Goal: Information Seeking & Learning: Compare options

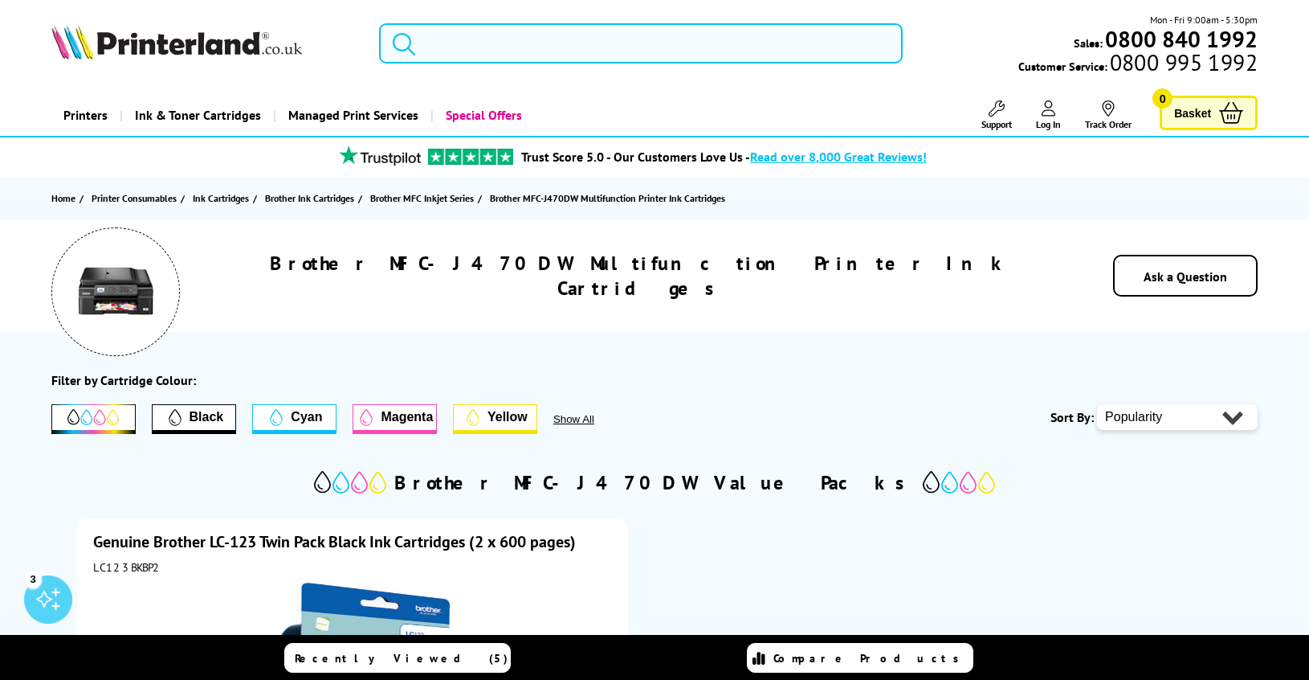
click at [477, 40] on input "search" at bounding box center [641, 43] width 524 height 40
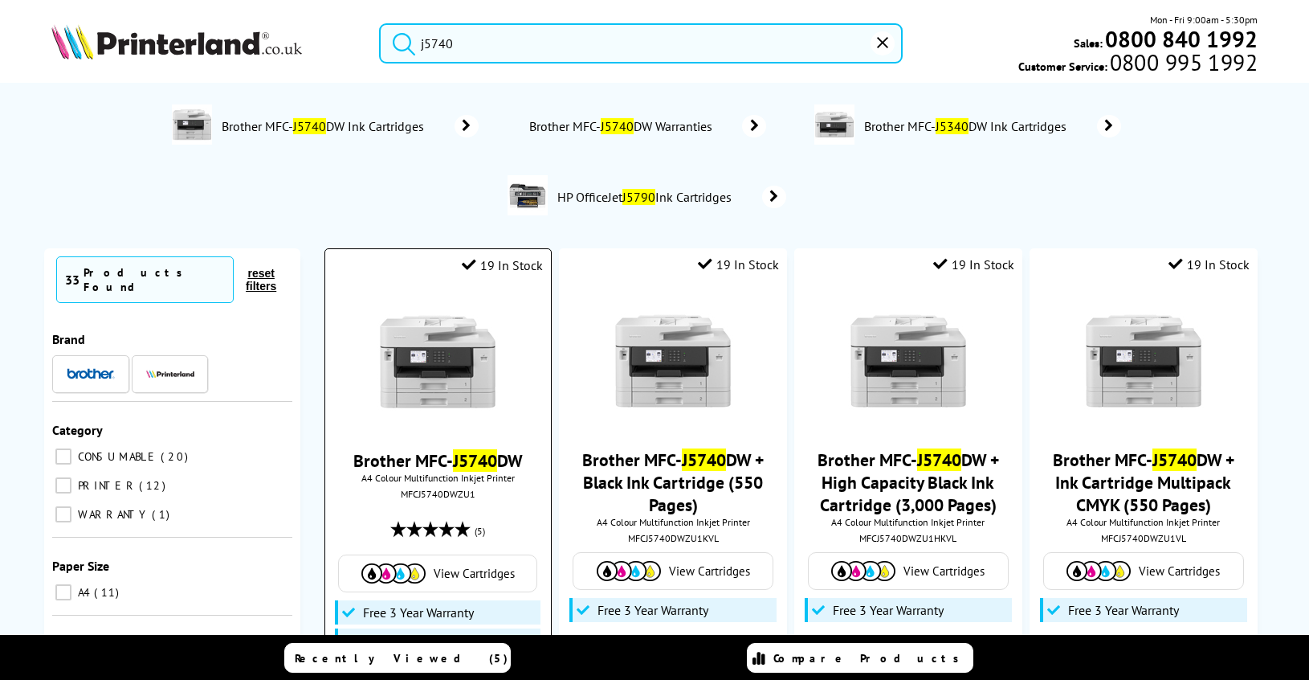
type input "j5740"
click at [422, 461] on link "Brother MFC- J5740 DW" at bounding box center [437, 460] width 169 height 22
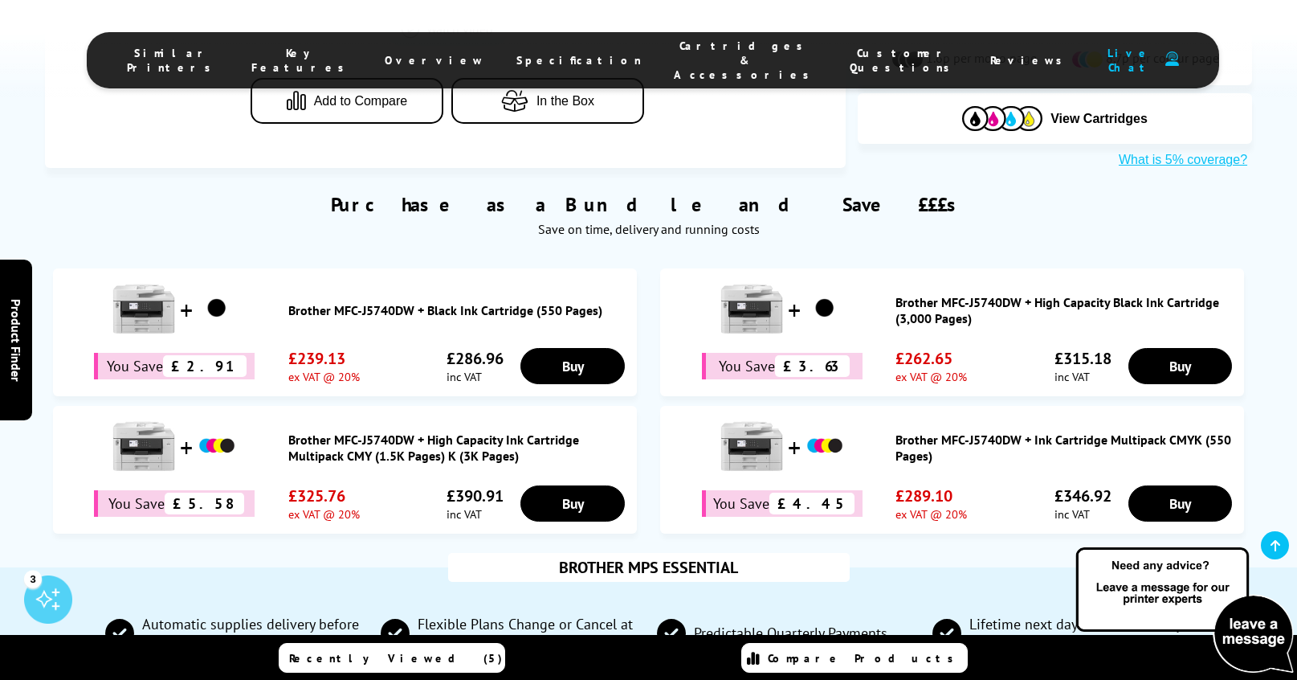
scroll to position [643, 0]
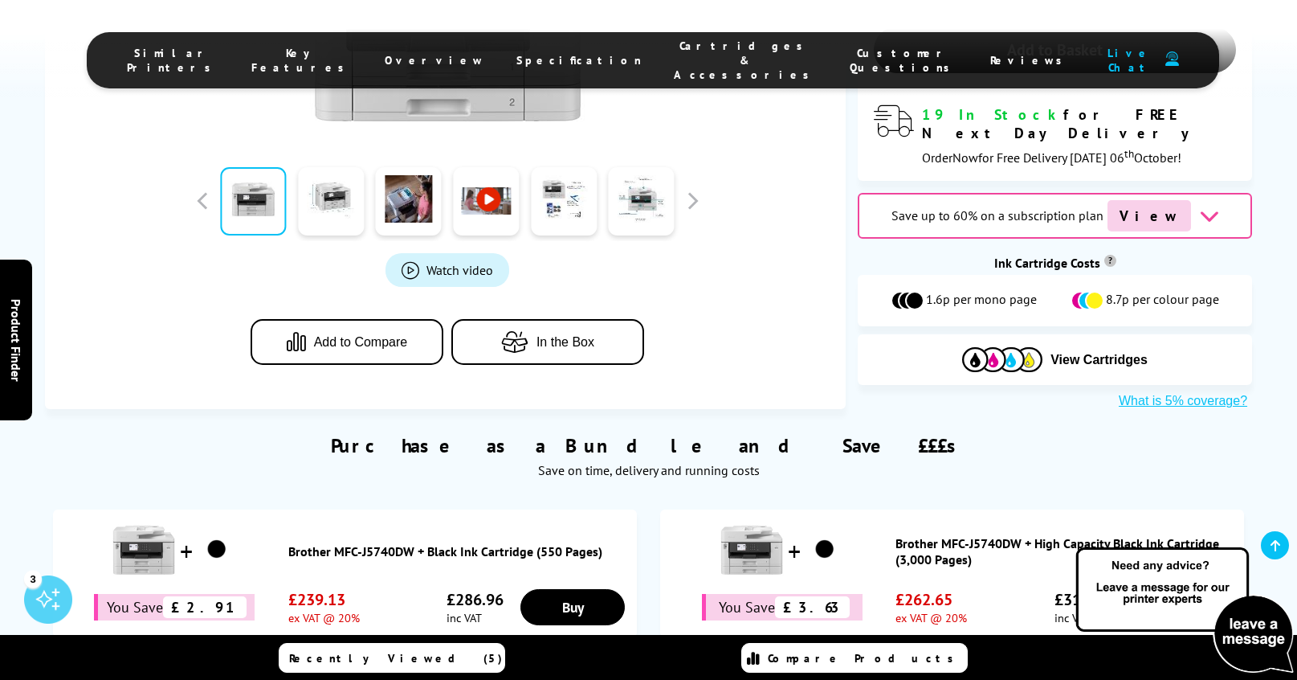
click at [328, 319] on button "Add to Compare" at bounding box center [347, 342] width 193 height 46
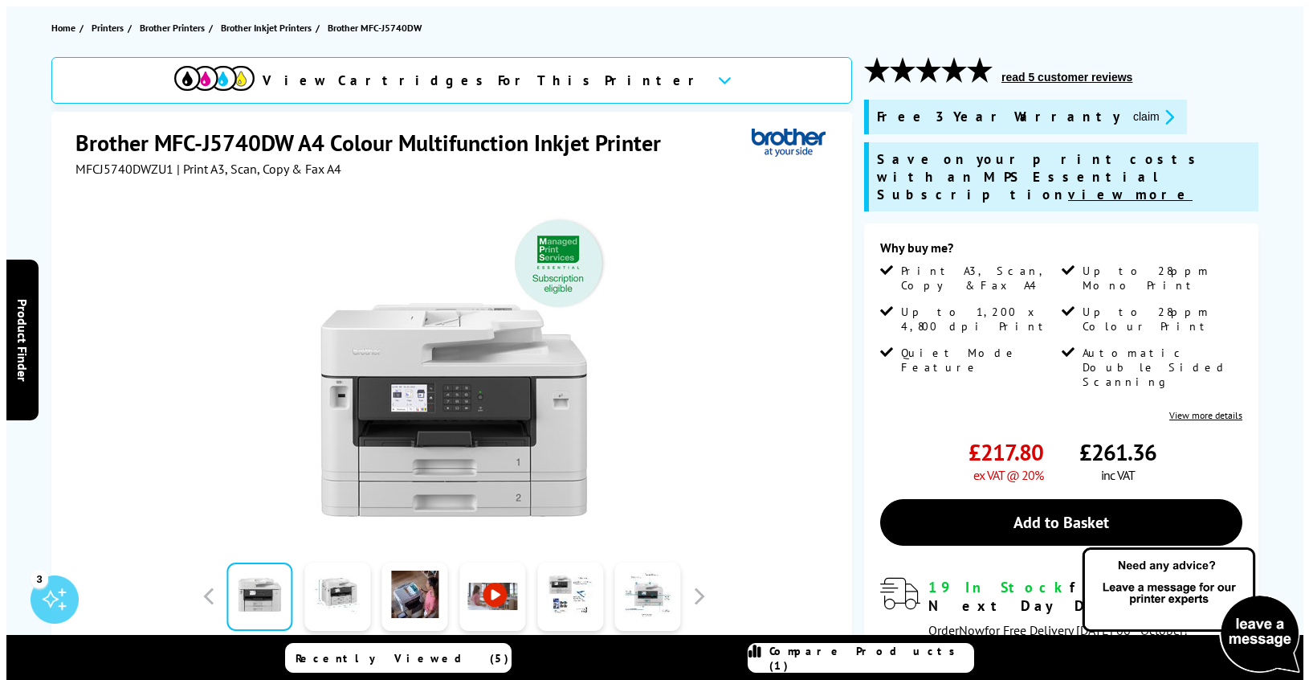
scroll to position [0, 0]
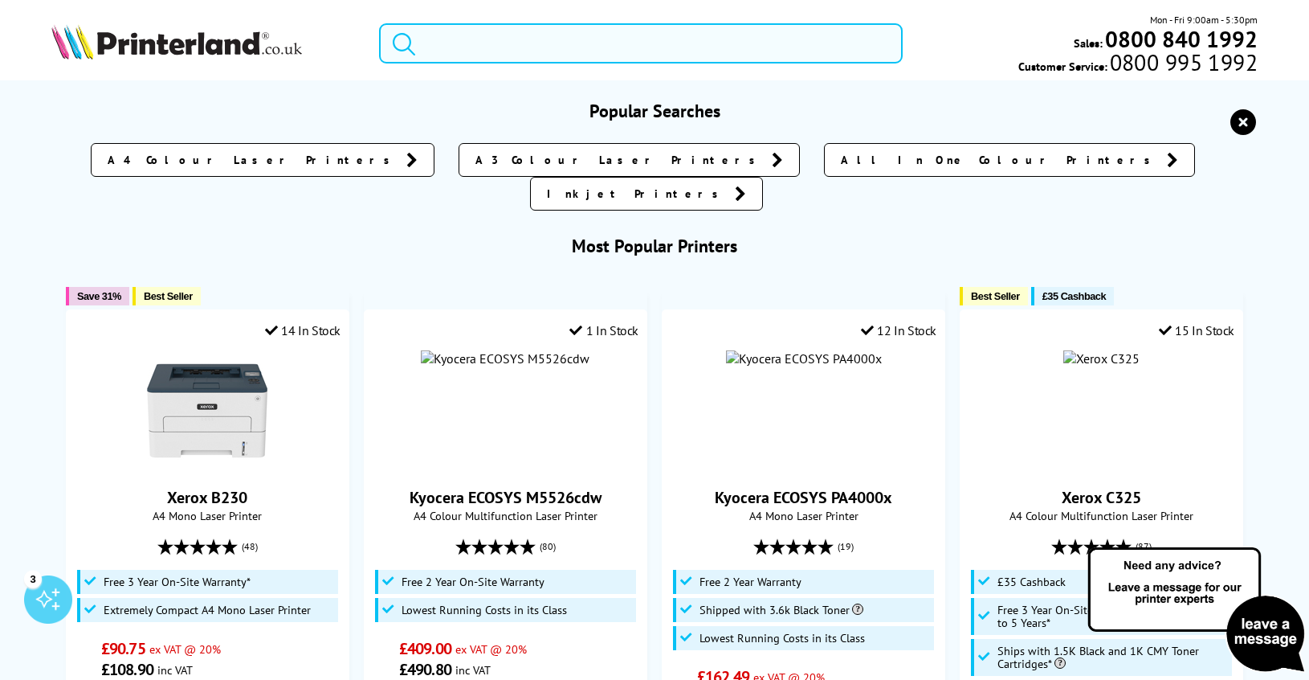
click at [488, 32] on input "search" at bounding box center [641, 43] width 524 height 40
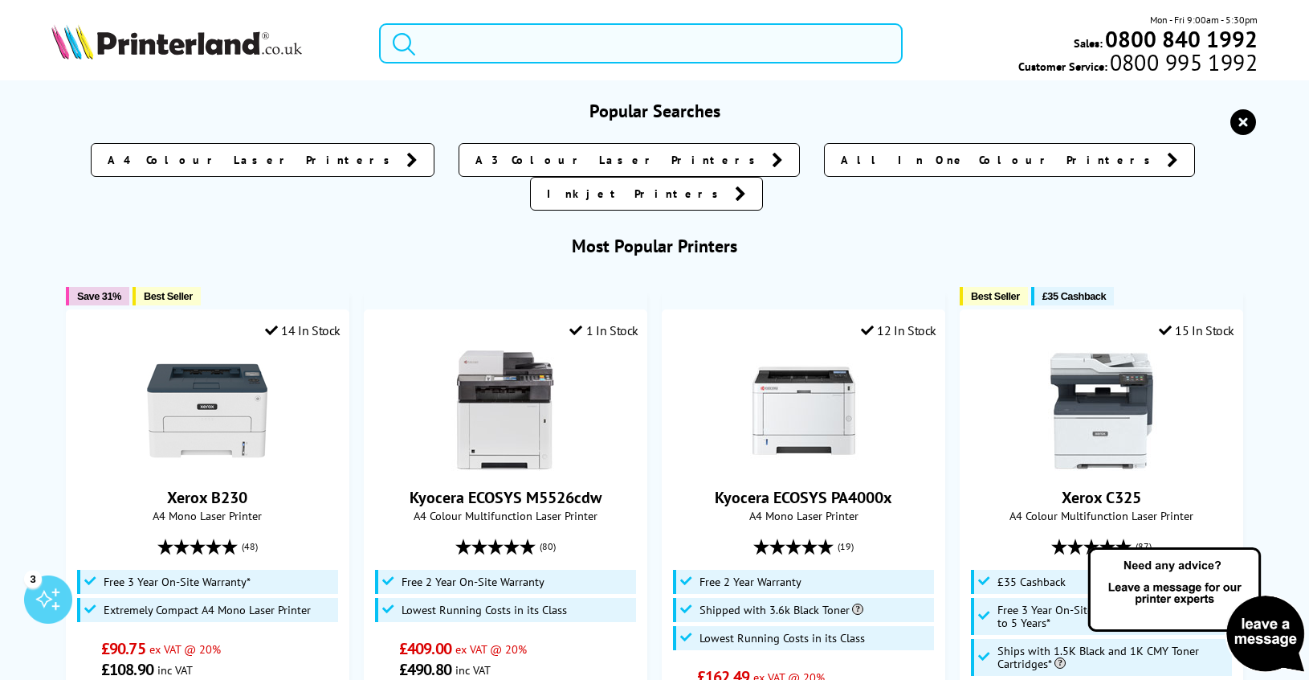
click at [624, 38] on input "search" at bounding box center [641, 43] width 524 height 40
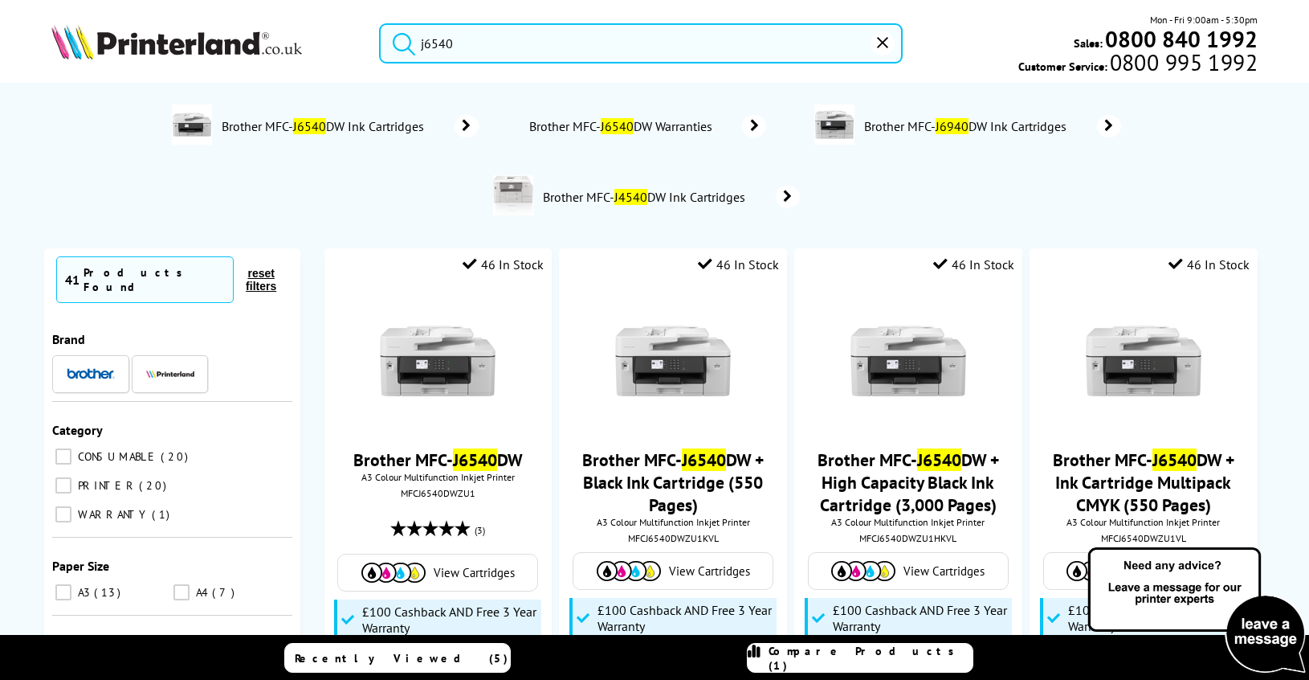
type input "j6540"
click at [380, 23] on button "submit" at bounding box center [400, 40] width 40 height 35
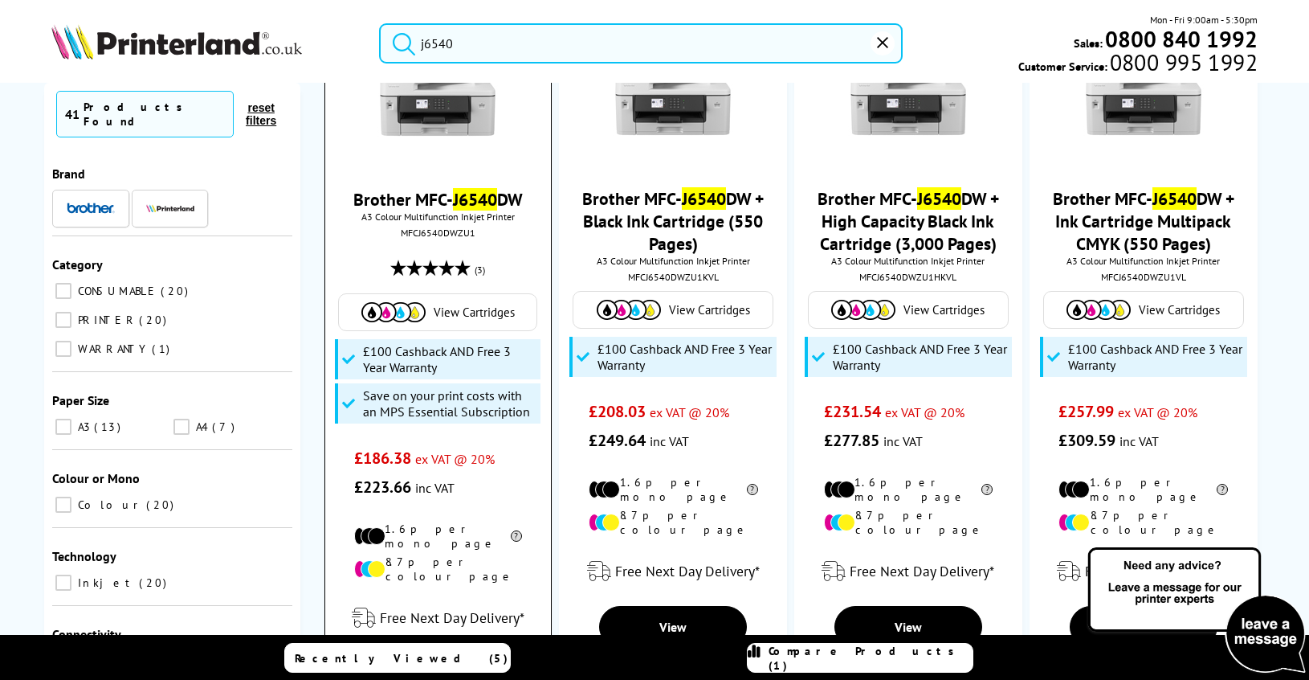
scroll to position [321, 0]
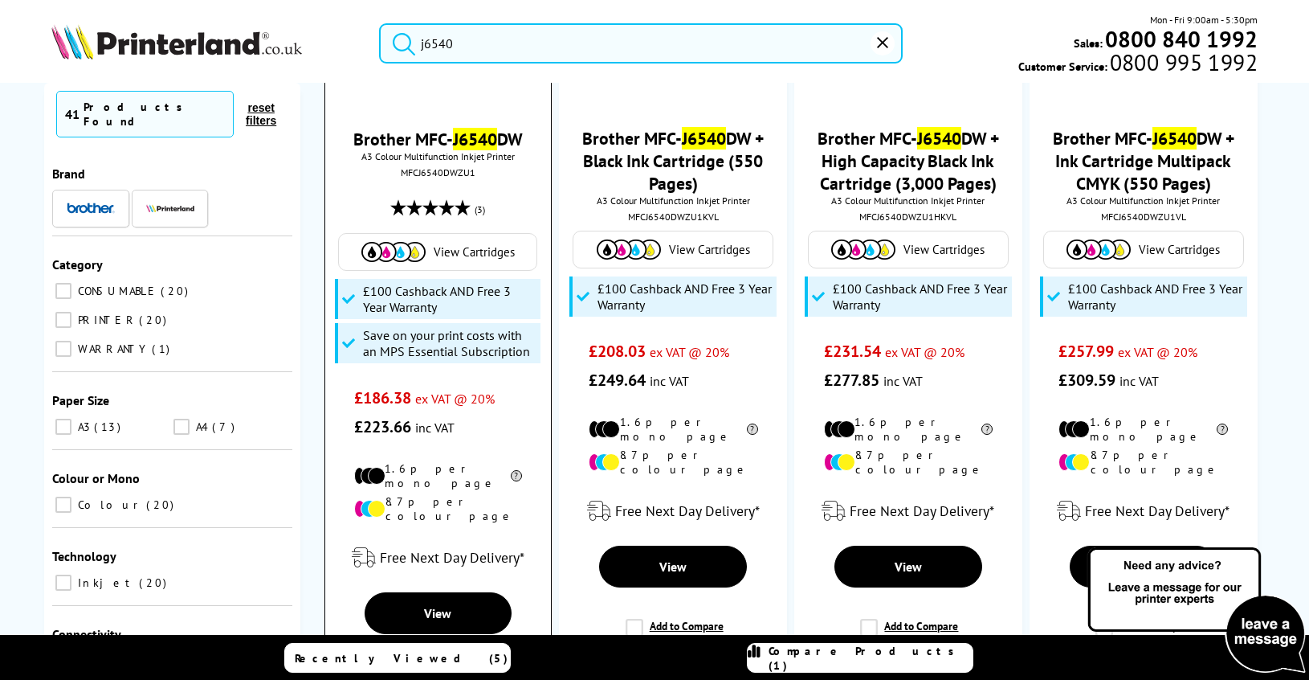
click at [452, 320] on ul "£100 Cashback AND Free 3 Year Warranty Save on your print costs with an MPS Ess…" at bounding box center [438, 321] width 206 height 84
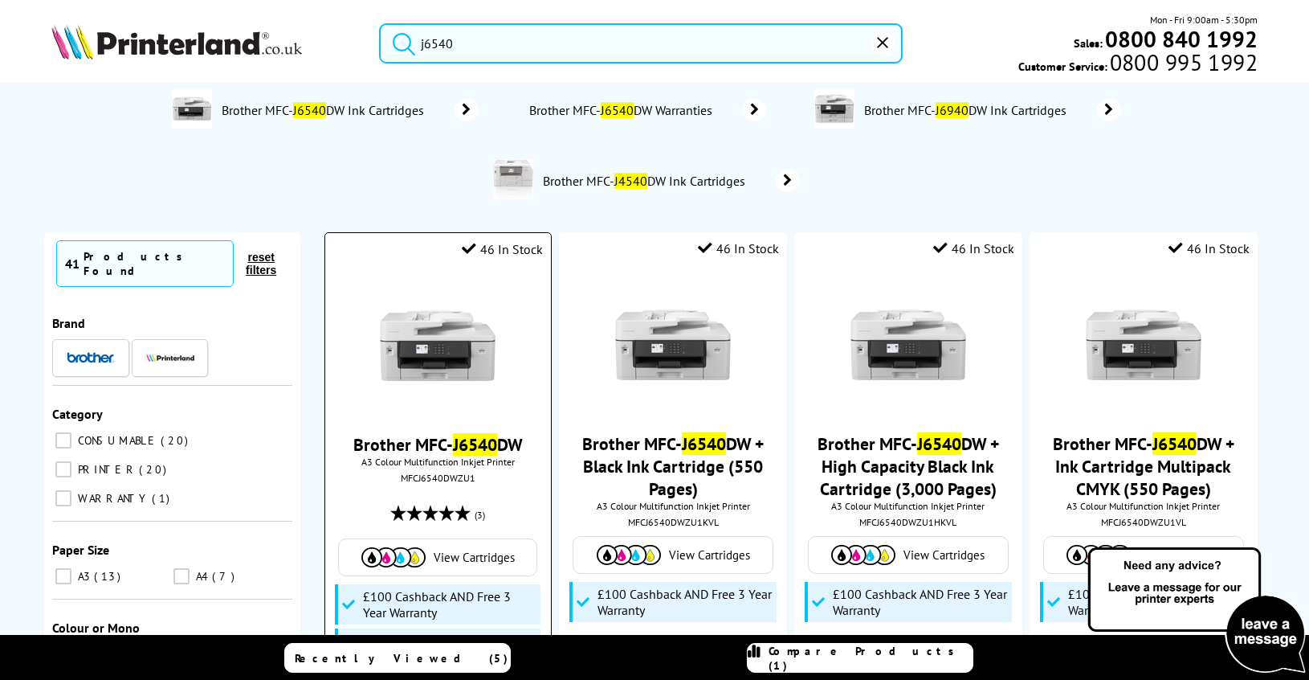
scroll to position [20, 0]
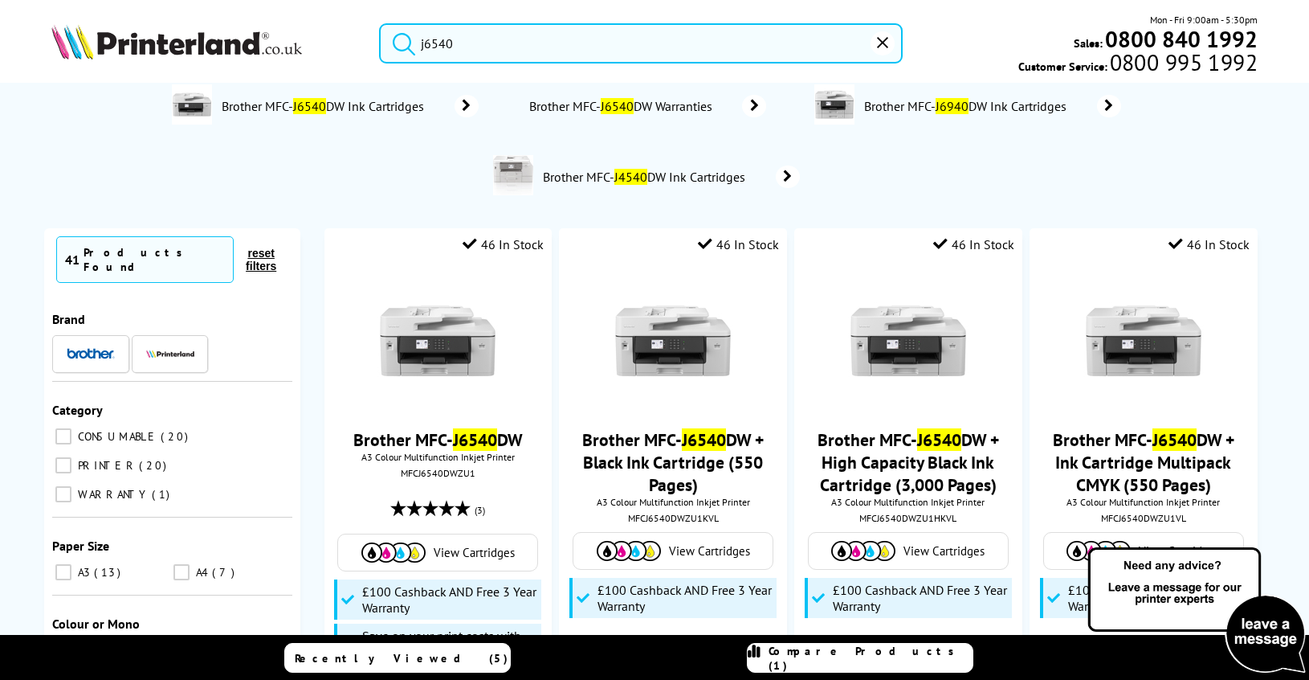
click at [912, 655] on span "Compare Products (1)" at bounding box center [871, 657] width 204 height 29
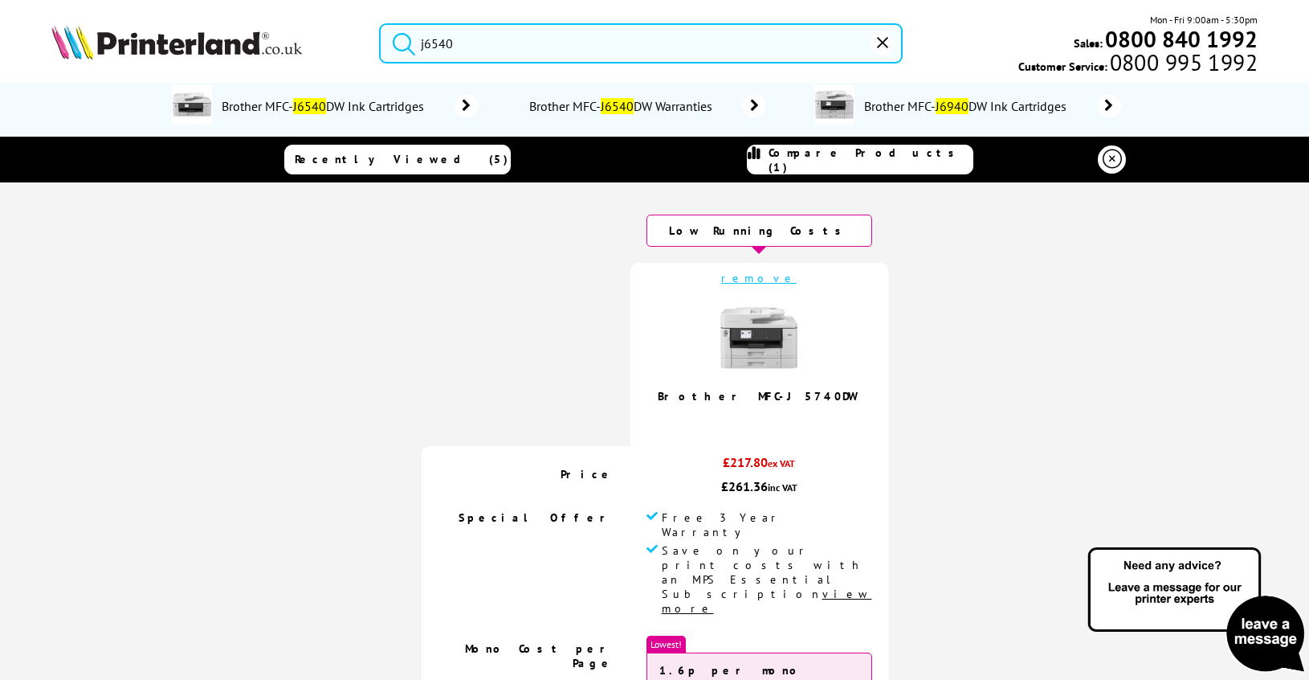
click at [341, 101] on span "Brother MFC- J6540 DW Ink Cartridges" at bounding box center [325, 106] width 210 height 16
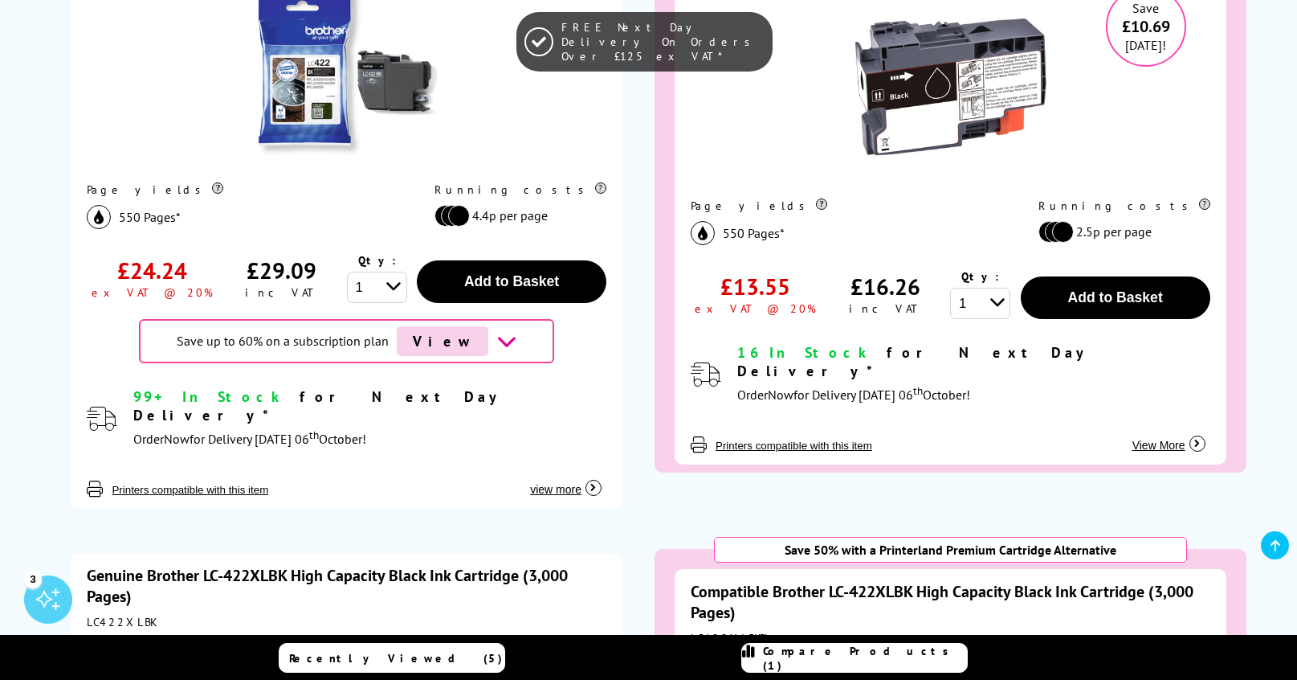
scroll to position [1948, 0]
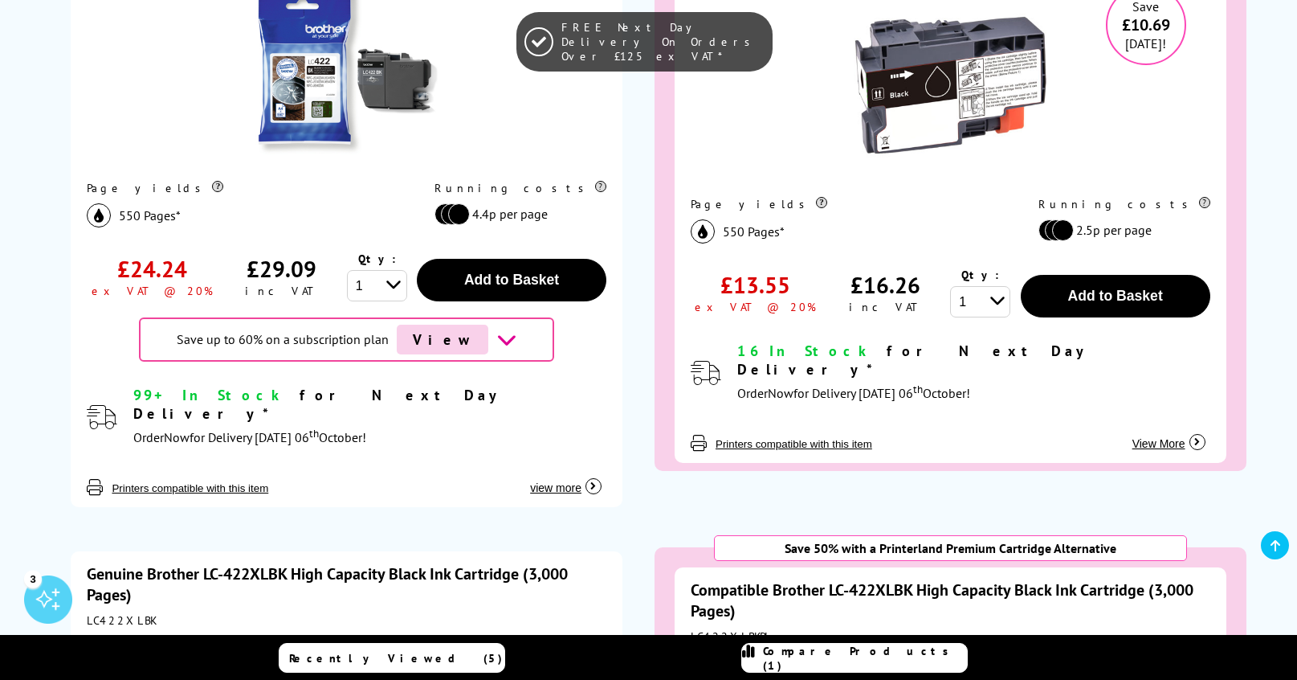
click at [774, 659] on link "Compare Products (1)" at bounding box center [854, 658] width 227 height 30
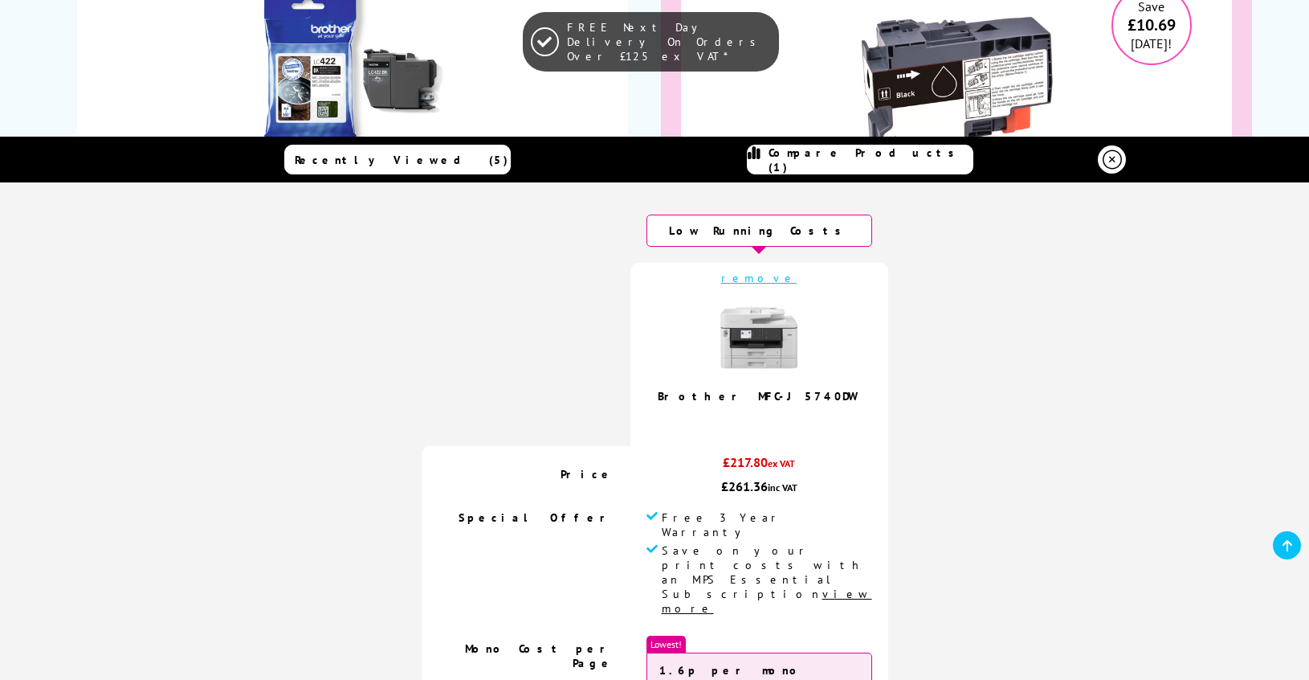
click at [1103, 161] on icon at bounding box center [1112, 159] width 19 height 19
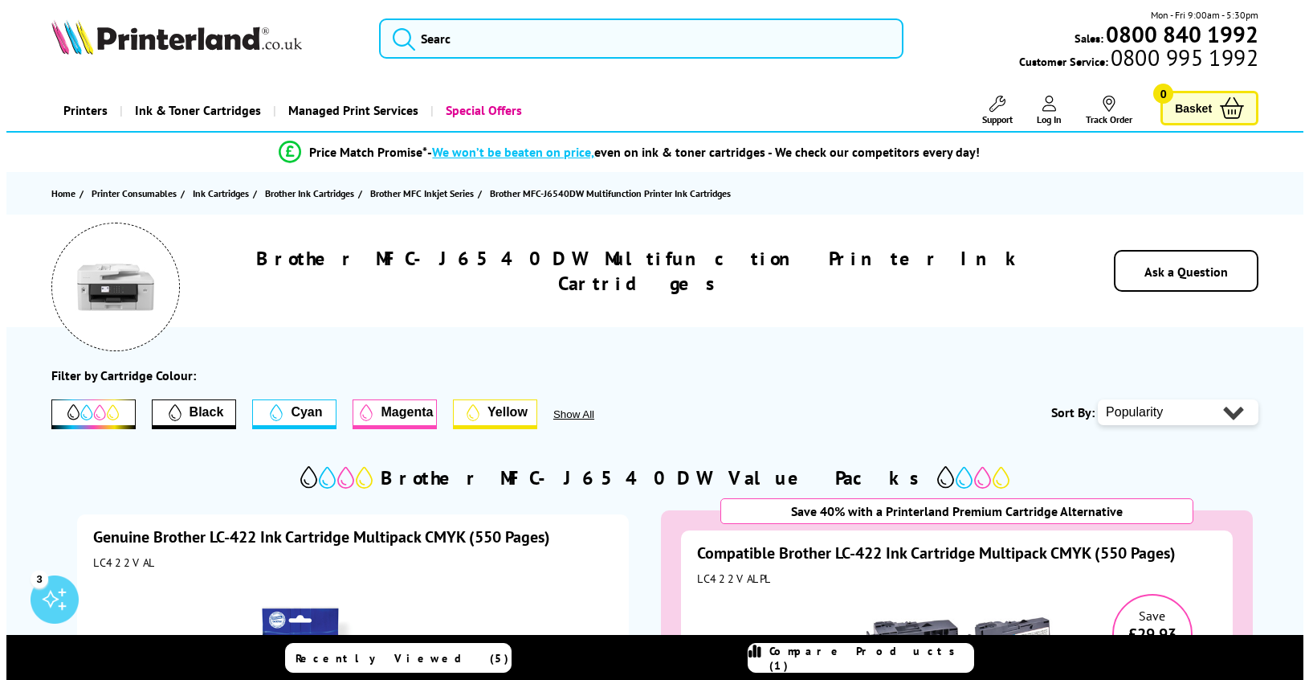
scroll to position [0, 0]
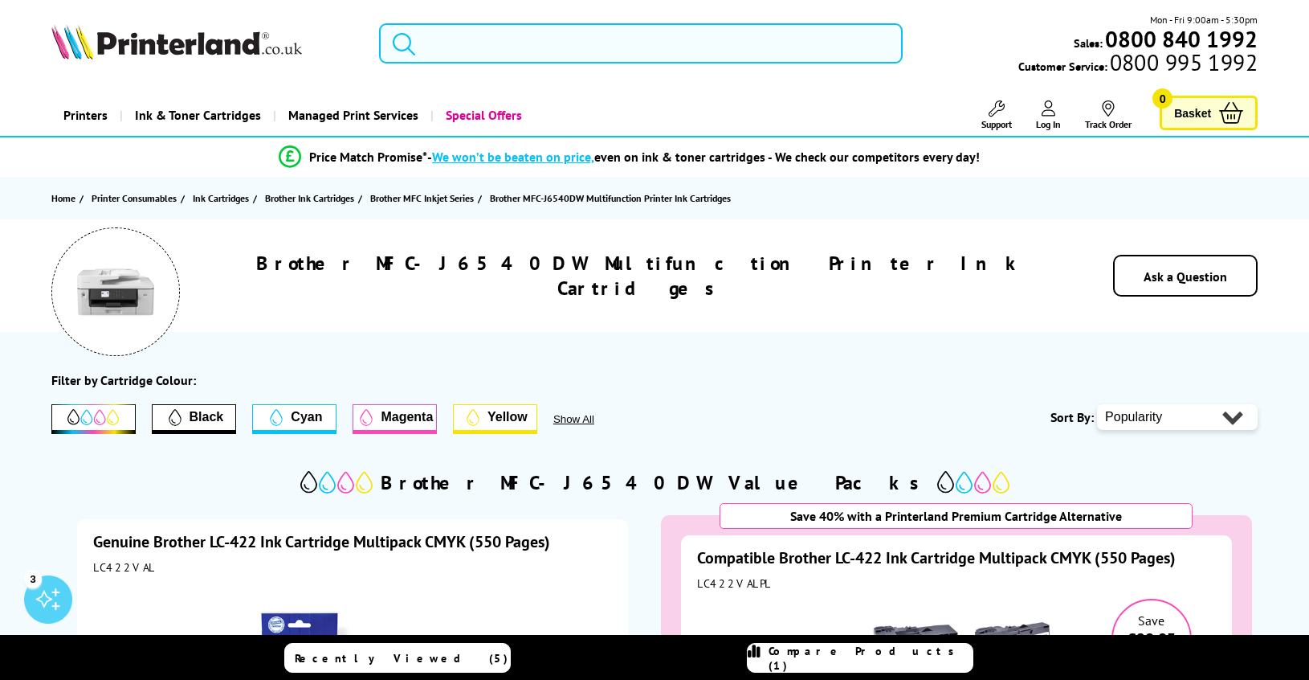
click at [431, 43] on input "search" at bounding box center [641, 43] width 524 height 40
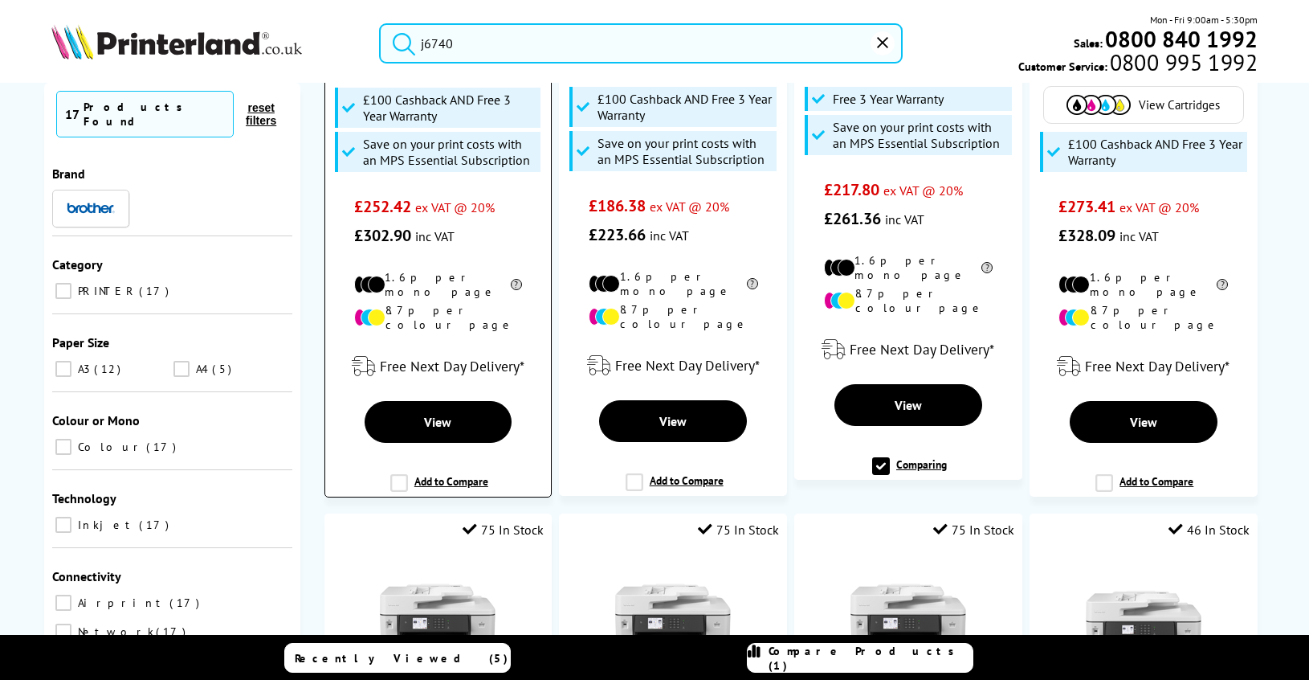
scroll to position [542, 0]
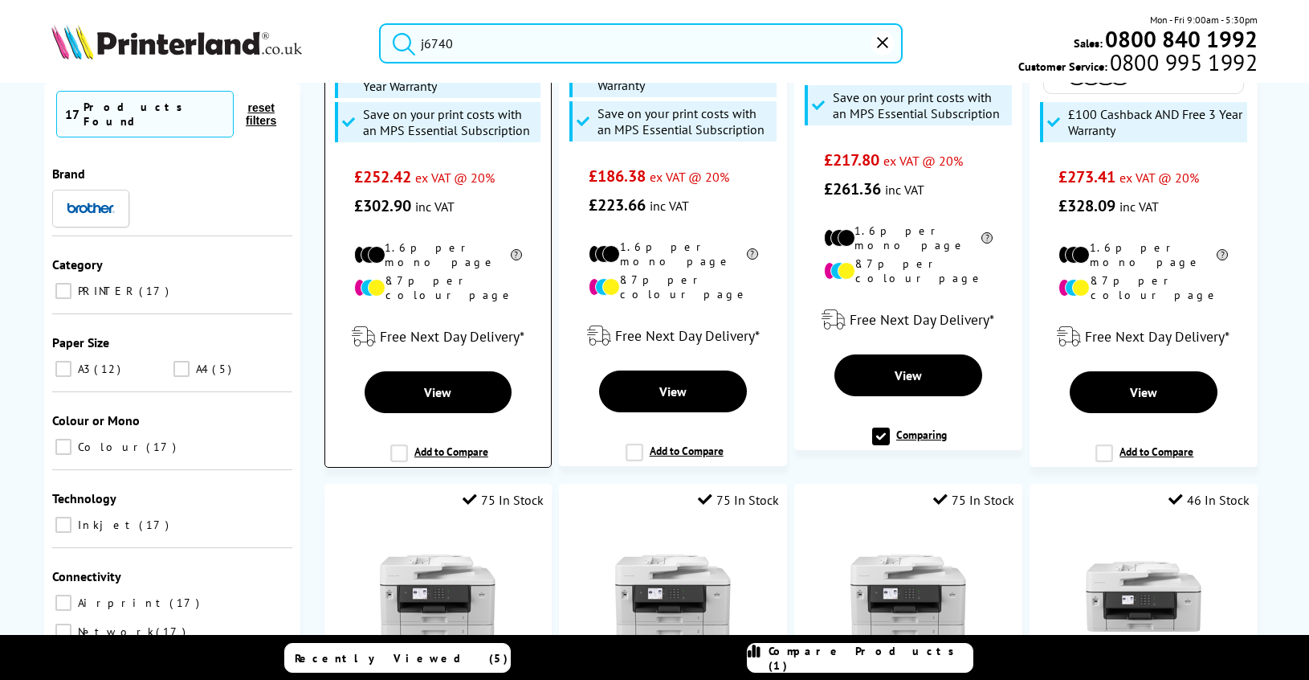
click at [395, 444] on label "Add to Compare" at bounding box center [439, 459] width 98 height 31
click at [0, 0] on input "Add to Compare" at bounding box center [0, 0] width 0 height 0
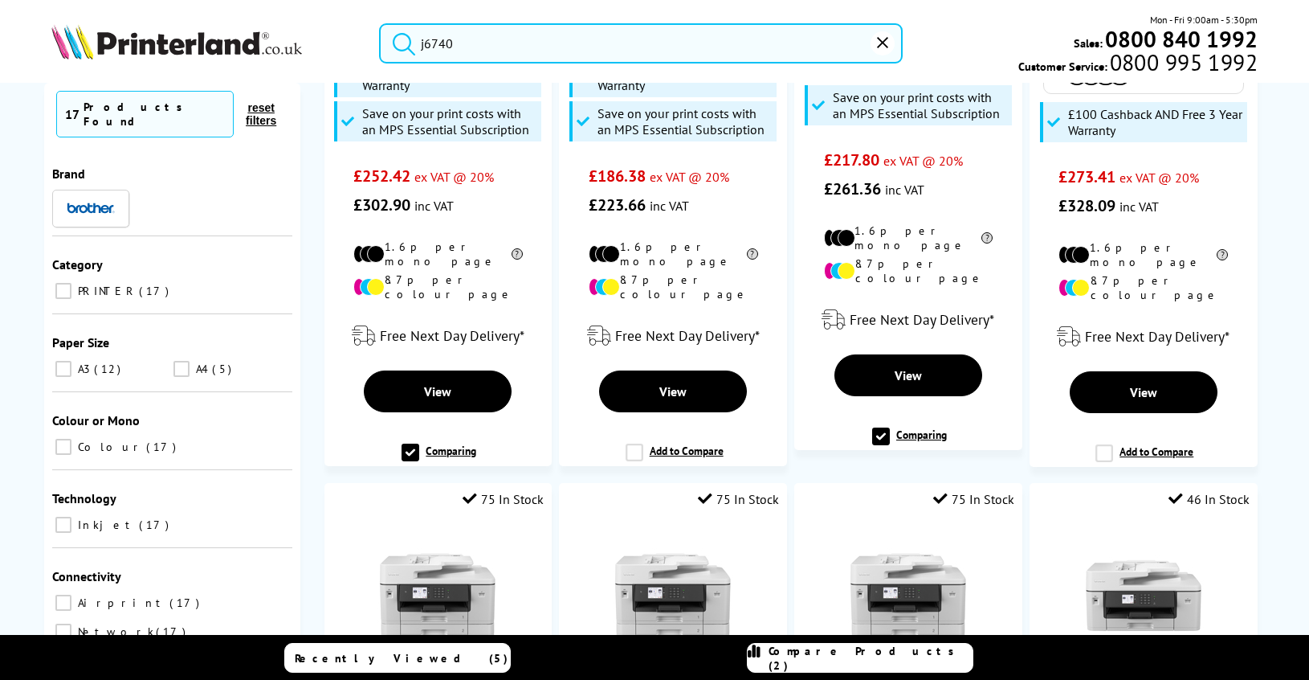
click at [825, 659] on span "Compare Products (2)" at bounding box center [871, 657] width 204 height 29
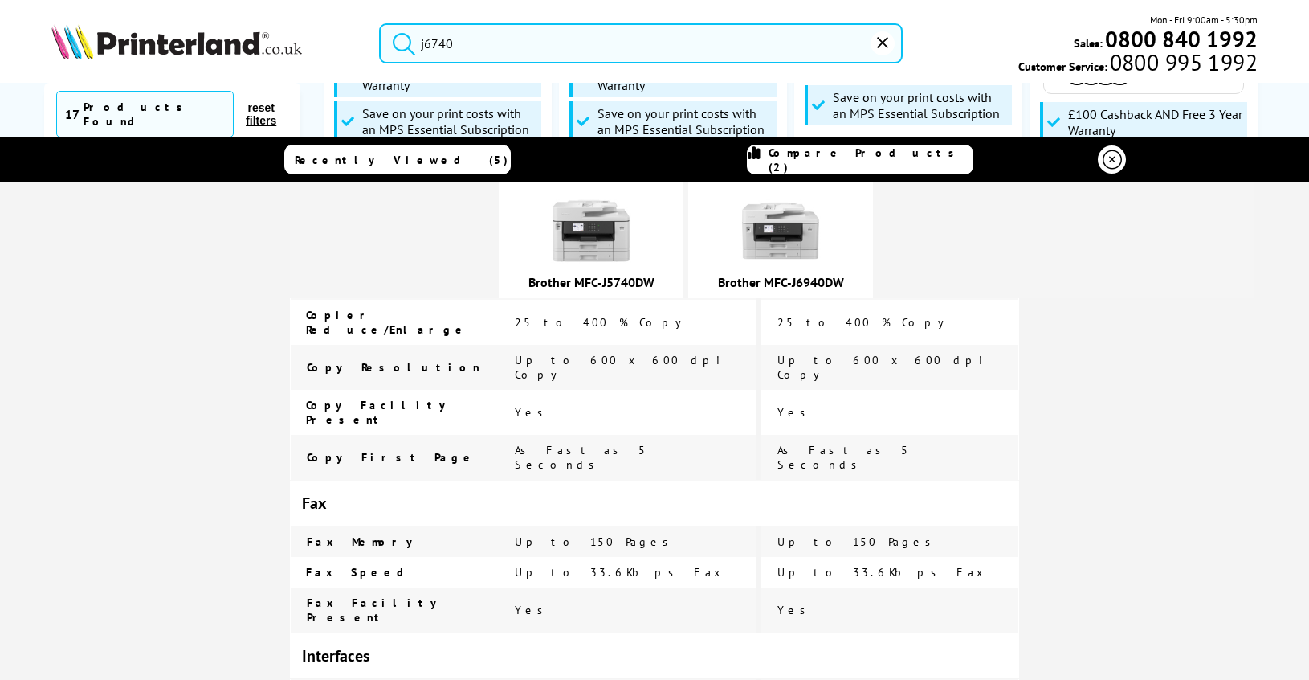
scroll to position [1486, 0]
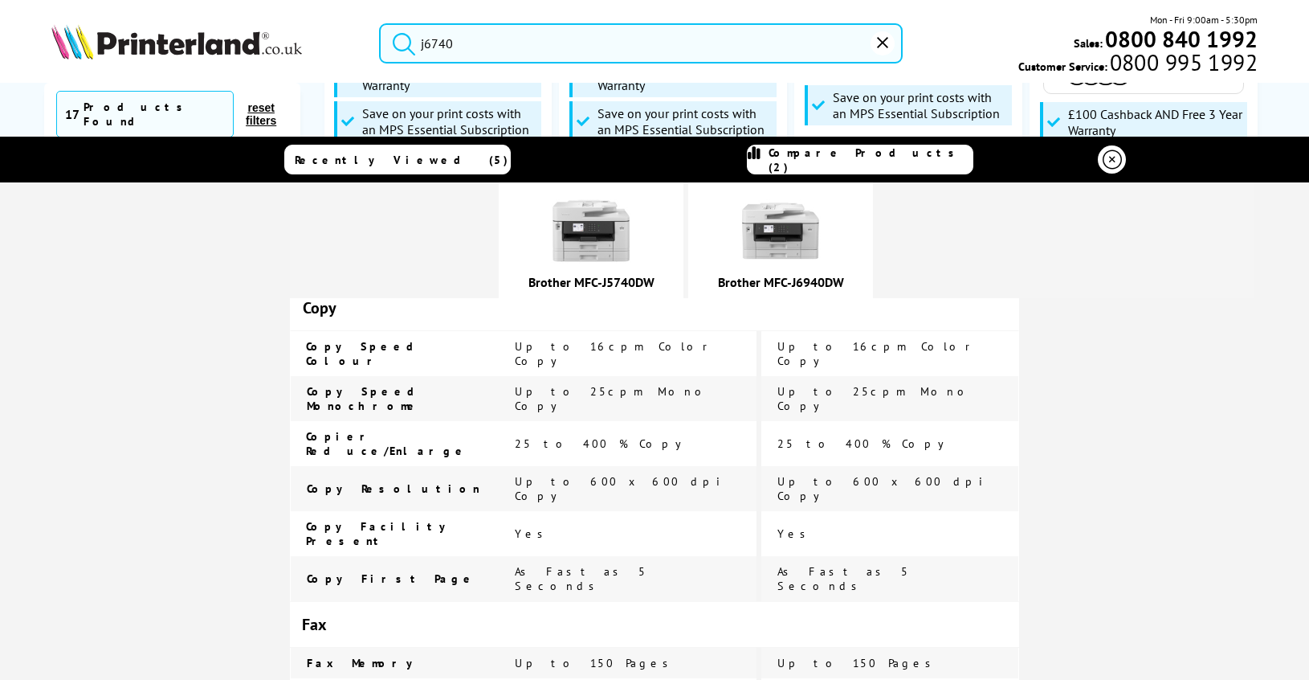
click at [489, 42] on input "j6740" at bounding box center [641, 43] width 524 height 40
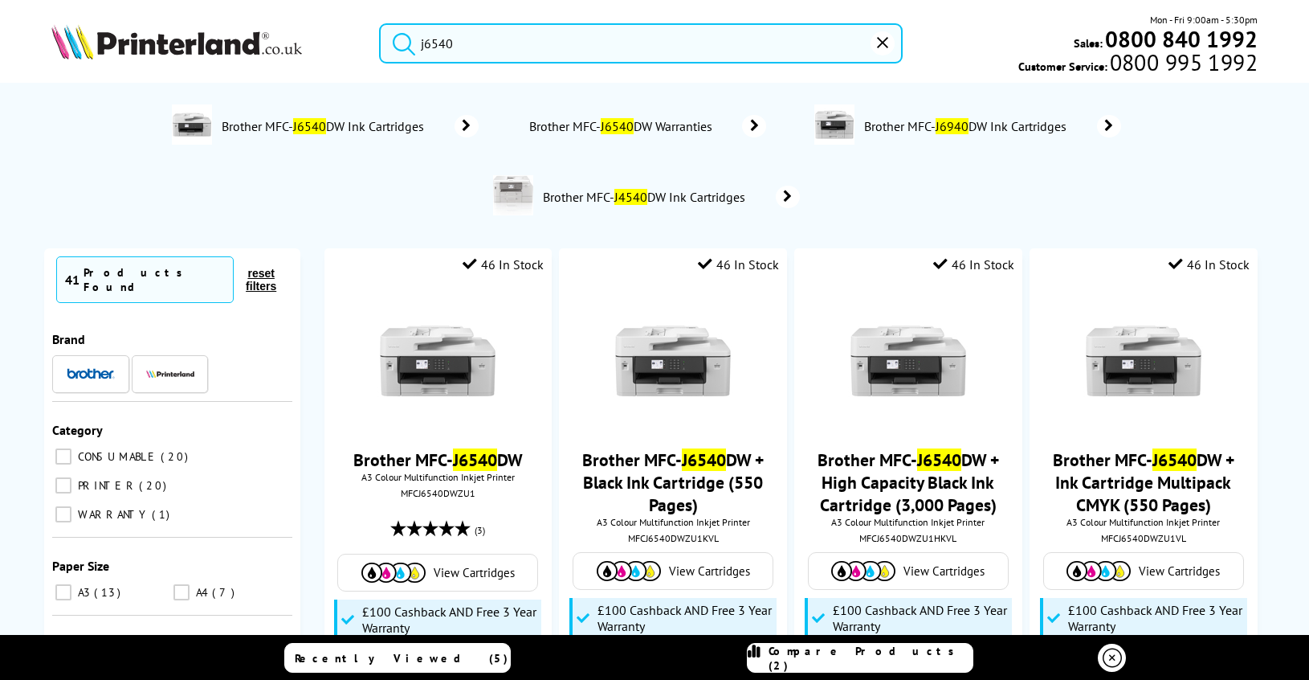
click at [380, 23] on button "submit" at bounding box center [400, 40] width 40 height 35
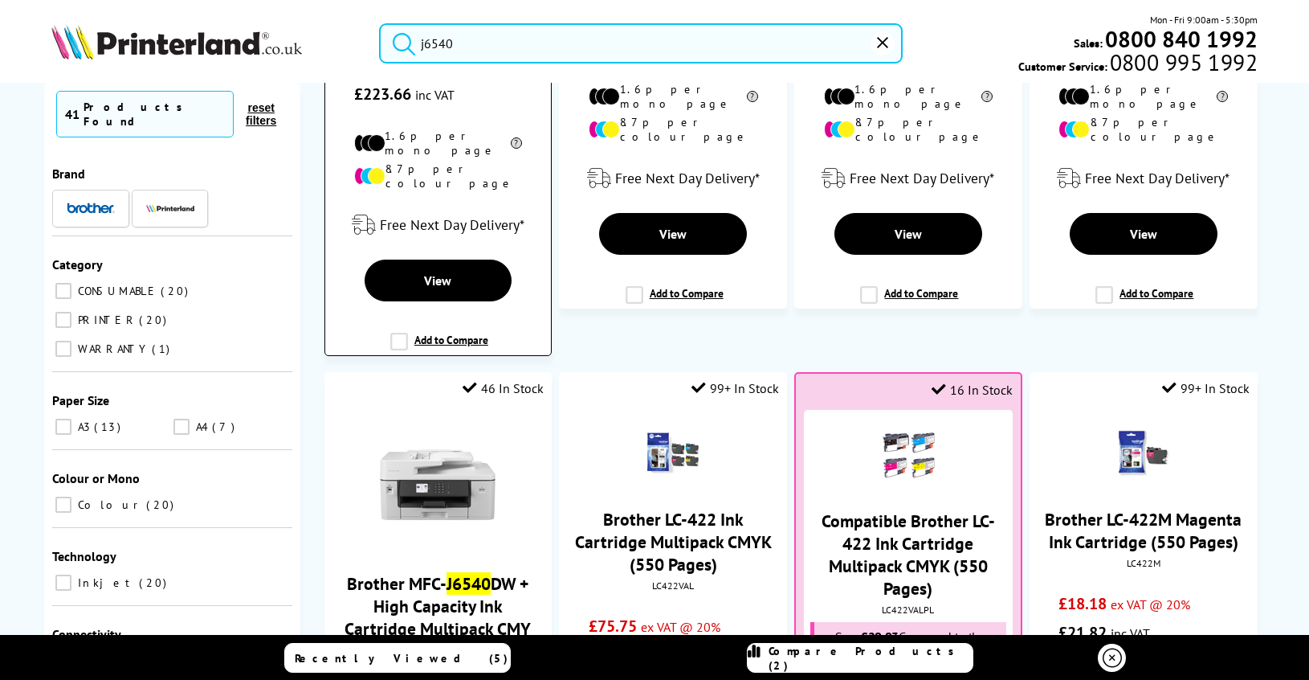
scroll to position [723, 0]
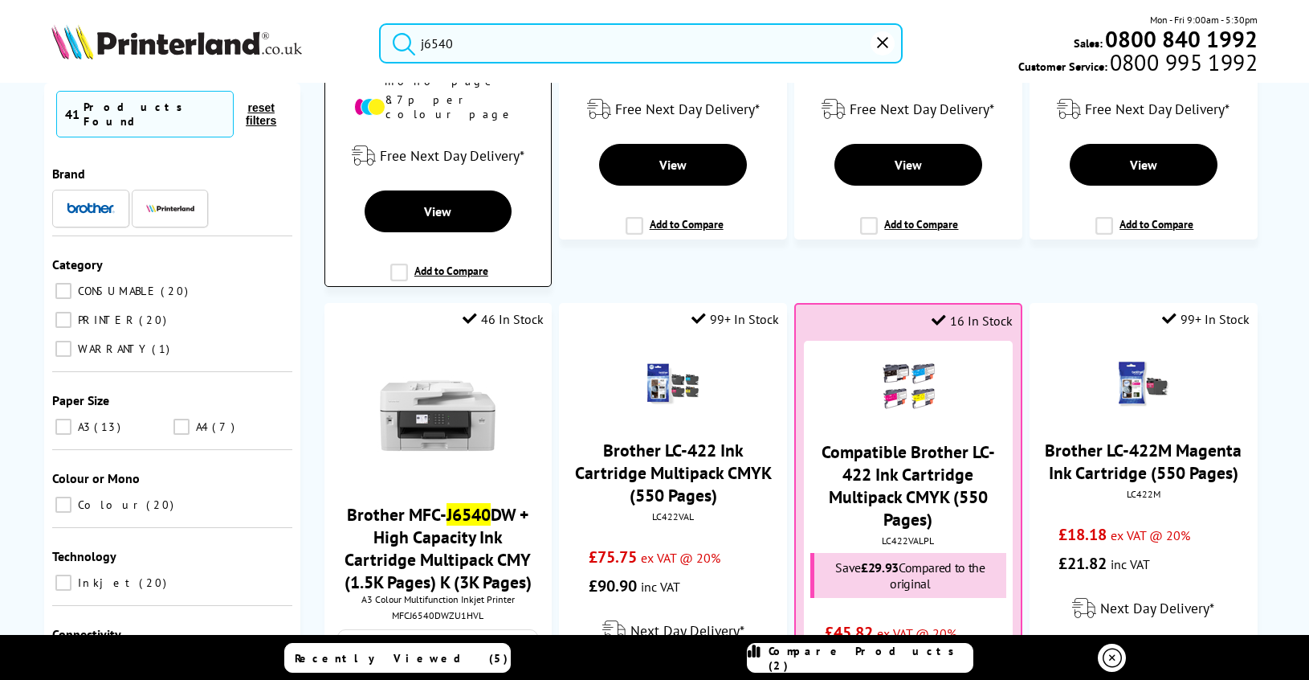
click at [392, 263] on label "Add to Compare" at bounding box center [439, 278] width 98 height 31
click at [0, 0] on input "Add to Compare" at bounding box center [0, 0] width 0 height 0
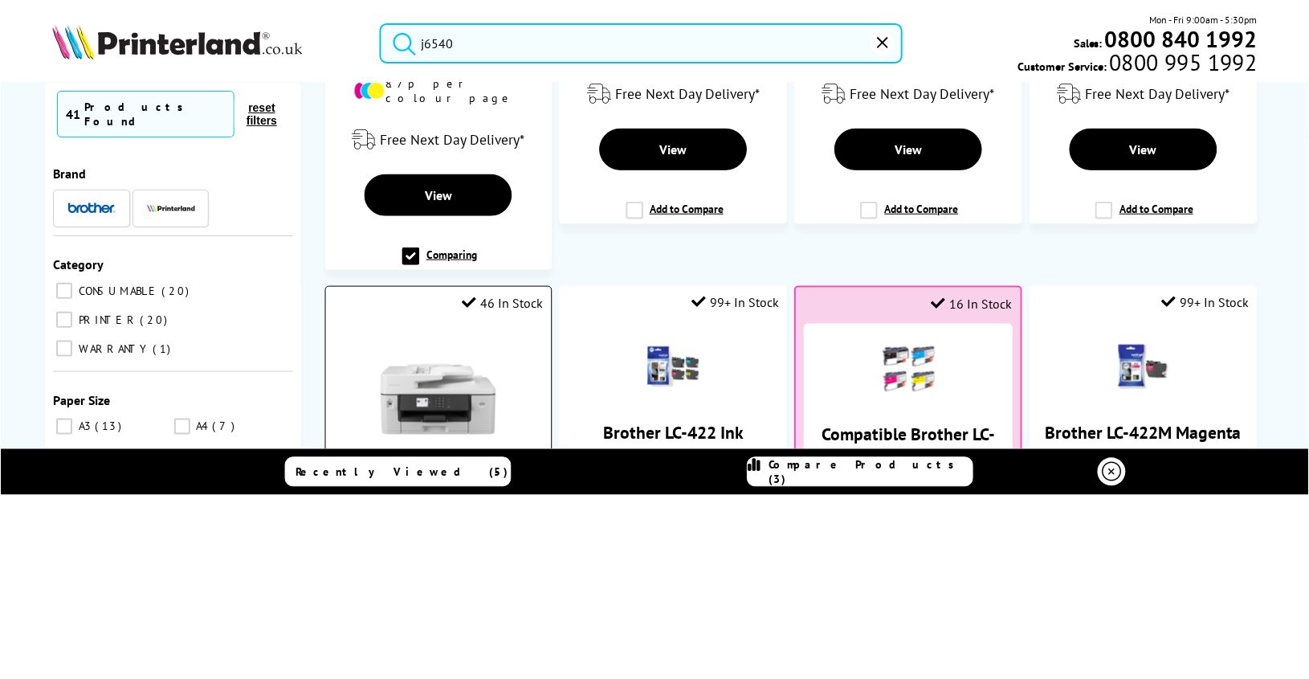
scroll to position [743, 0]
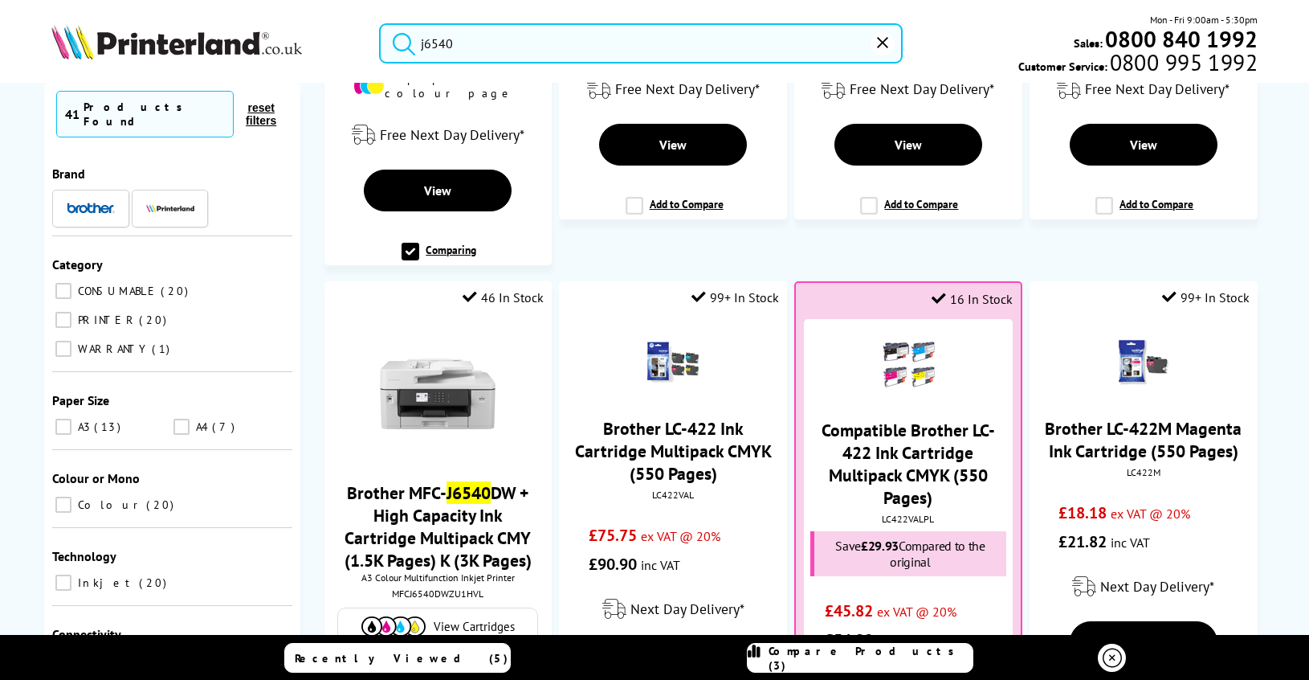
click at [836, 662] on span "Compare Products (3)" at bounding box center [871, 657] width 204 height 29
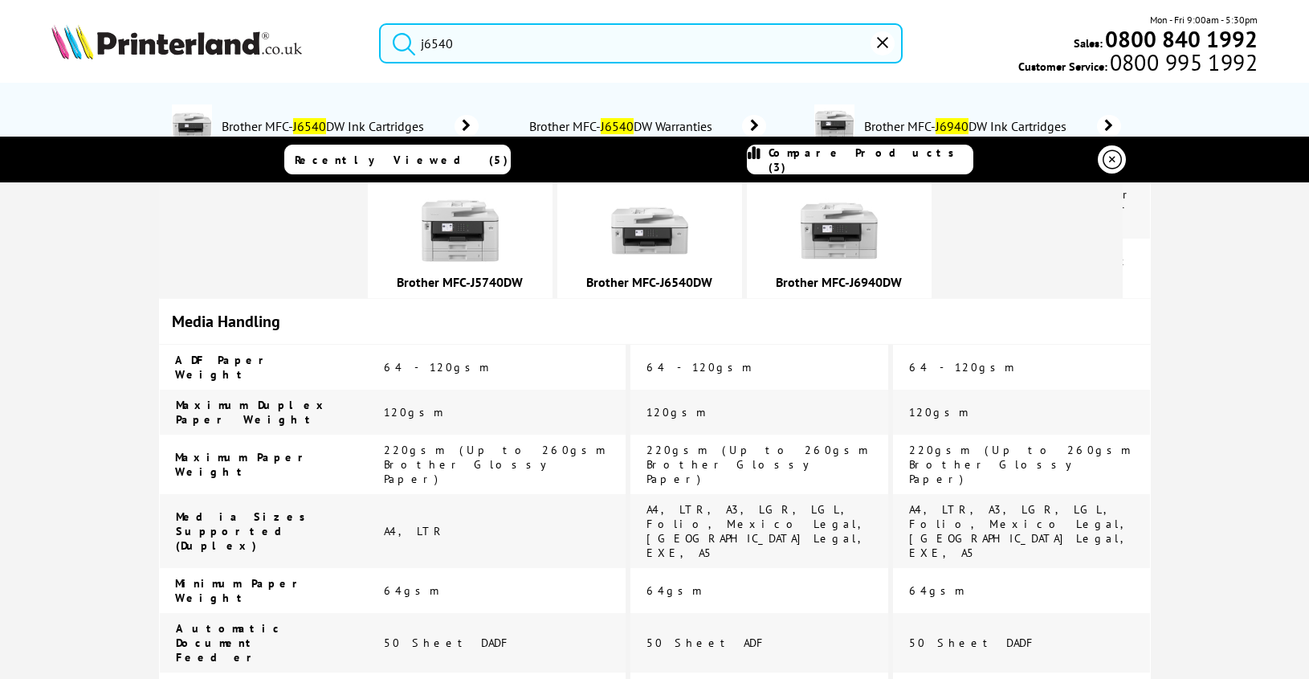
scroll to position [2349, 0]
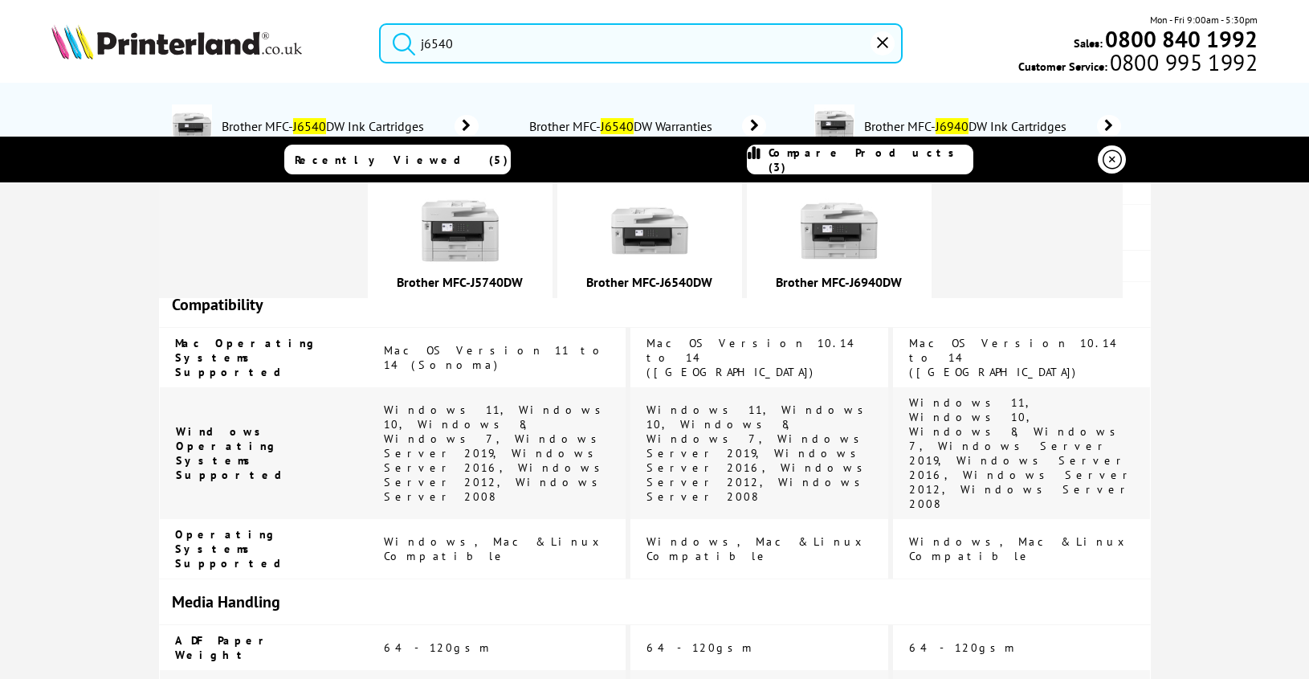
click at [548, 45] on input "j6540" at bounding box center [641, 43] width 524 height 40
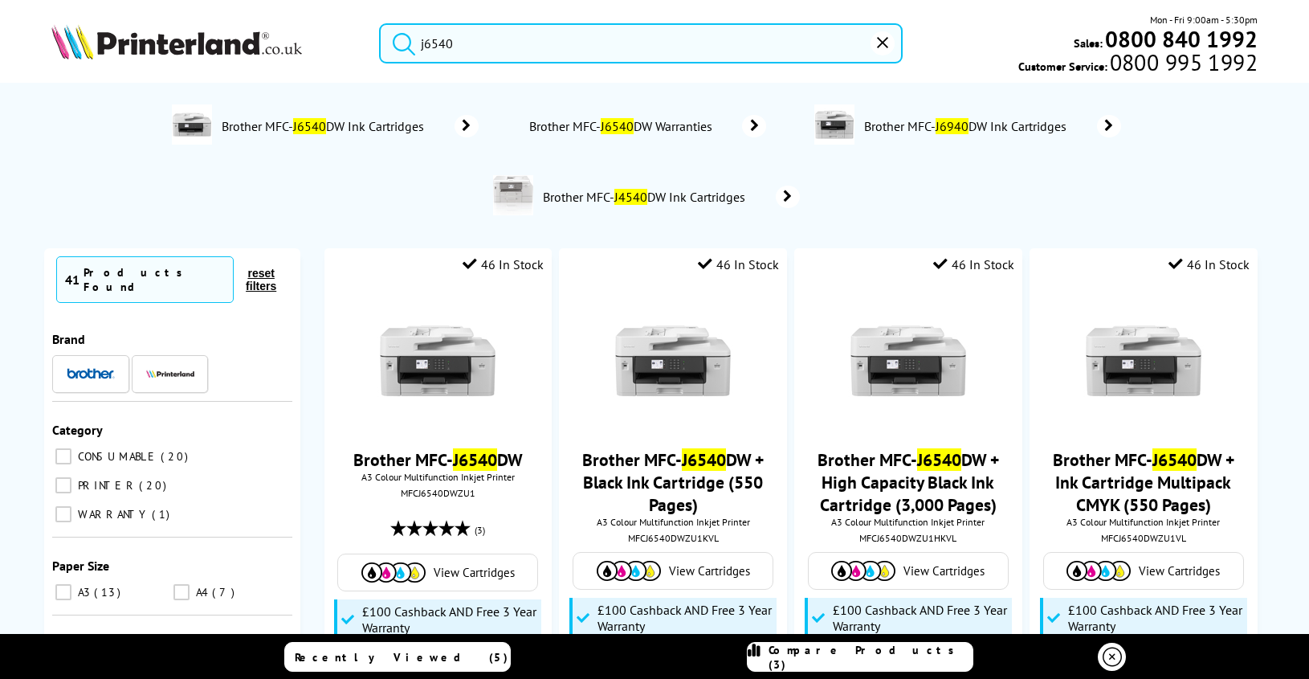
scroll to position [0, 0]
click at [470, 39] on input "j6540" at bounding box center [641, 43] width 524 height 40
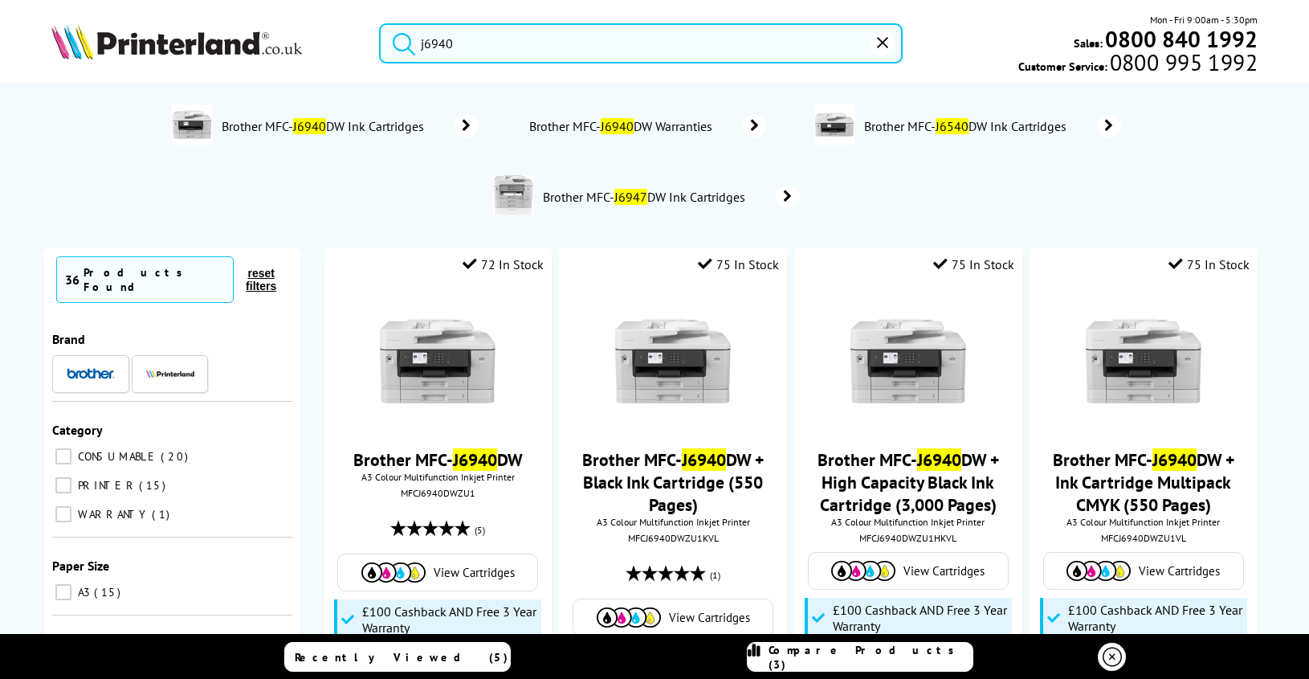
type input "j6940"
click at [380, 23] on button "submit" at bounding box center [400, 40] width 40 height 35
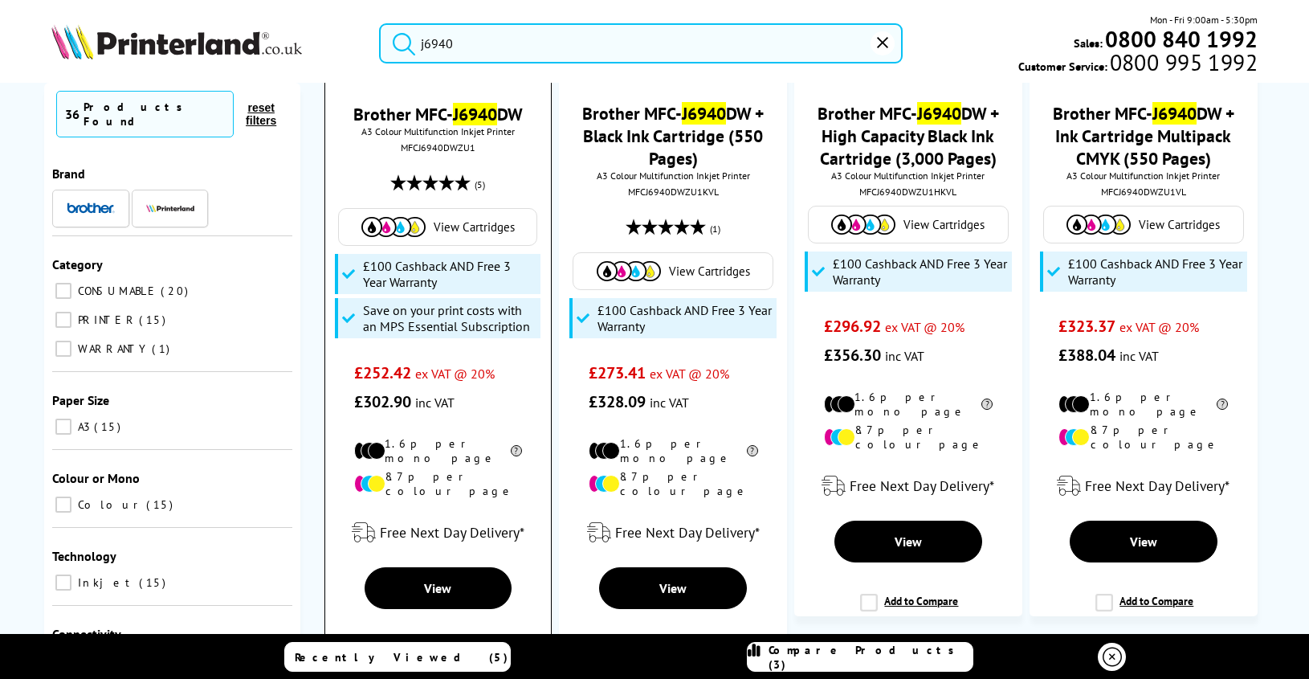
scroll to position [341, 0]
